Goal: Transaction & Acquisition: Purchase product/service

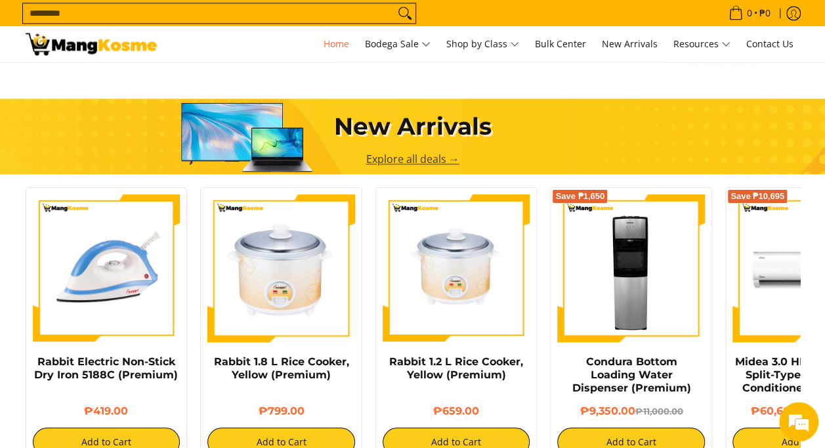
scroll to position [0, 2129]
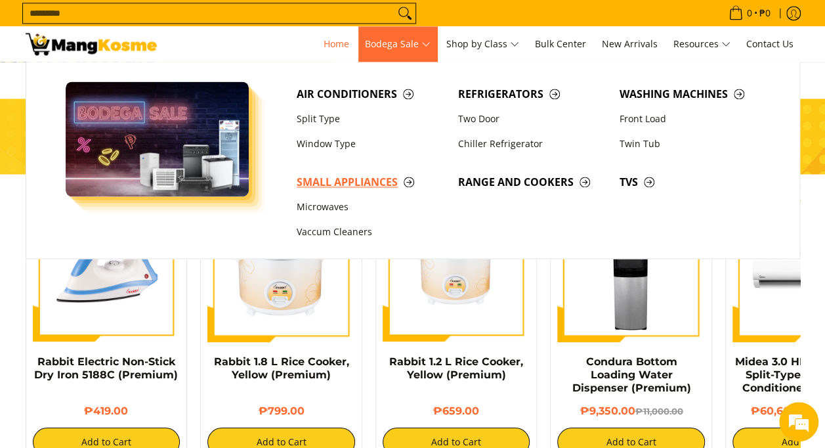
click at [398, 178] on span "Small Appliances" at bounding box center [371, 182] width 148 height 16
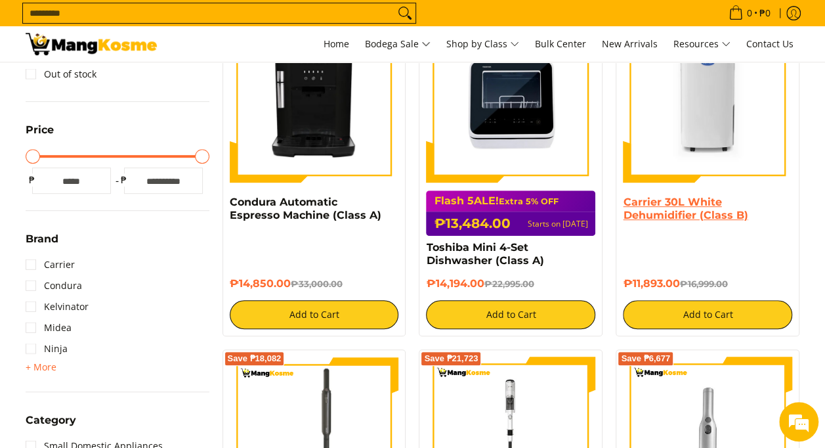
scroll to position [197, 0]
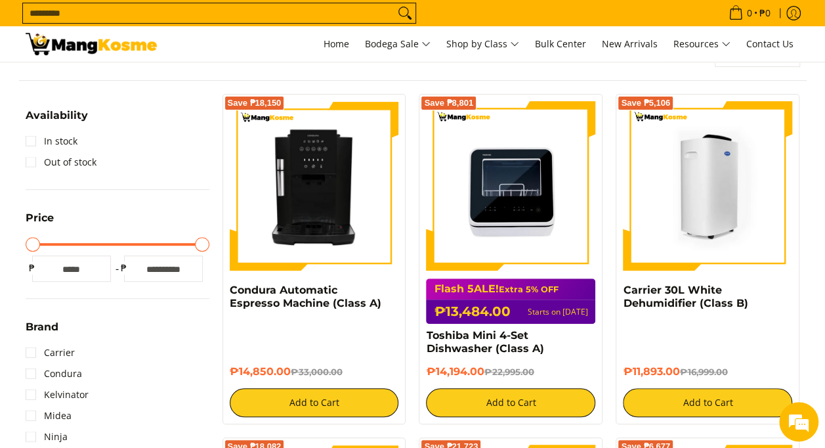
click at [713, 211] on img at bounding box center [707, 185] width 169 height 169
